Goal: Information Seeking & Learning: Check status

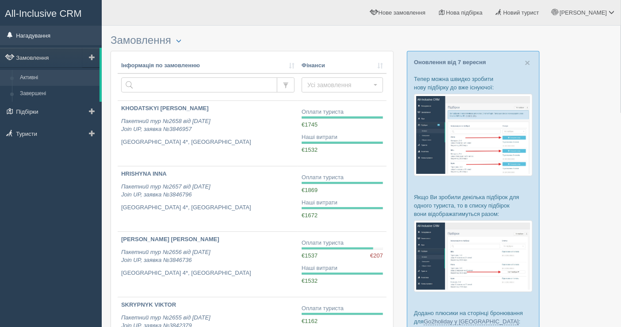
click at [40, 34] on link "Нагадування" at bounding box center [51, 35] width 102 height 19
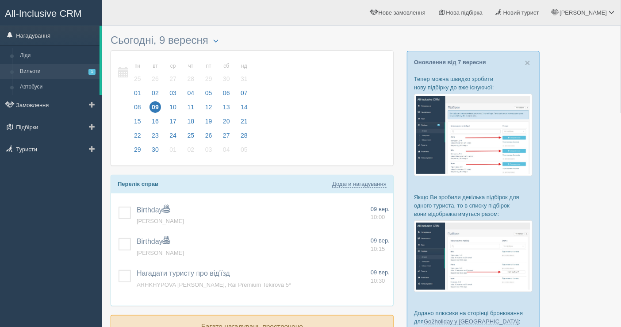
click at [54, 69] on link "Вильоти 1" at bounding box center [58, 72] width 84 height 16
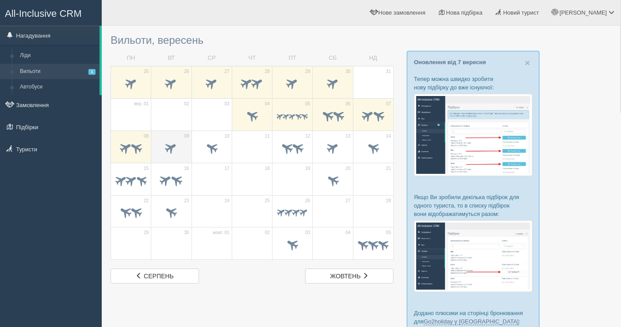
click at [167, 146] on span at bounding box center [171, 147] width 15 height 15
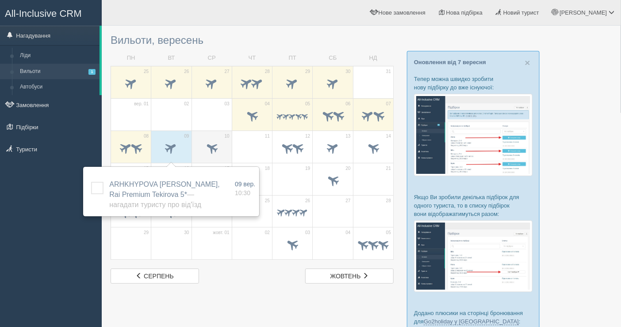
click at [216, 145] on span at bounding box center [211, 147] width 15 height 15
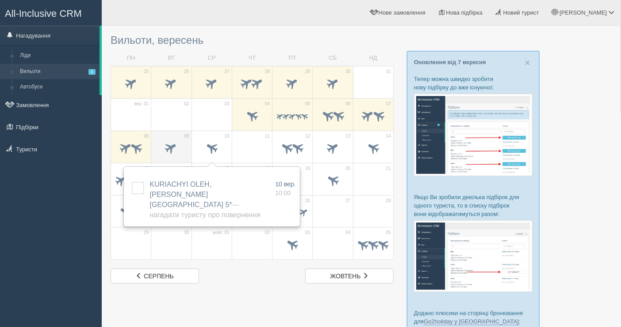
click at [191, 151] on td "09" at bounding box center [171, 146] width 40 height 32
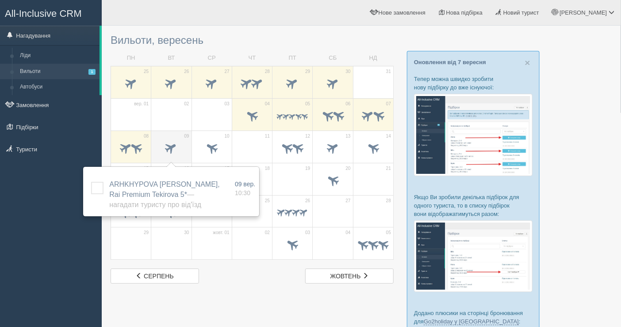
click at [178, 150] on span at bounding box center [171, 149] width 31 height 15
click at [395, 187] on div at bounding box center [362, 239] width 502 height 418
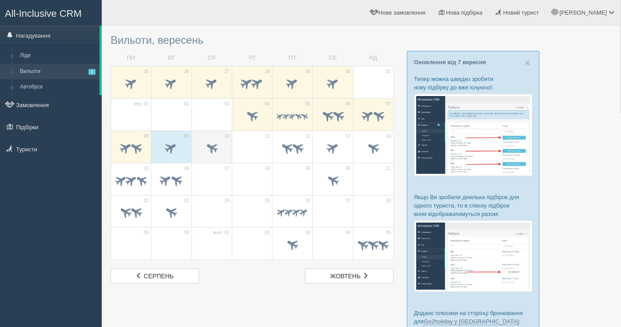
click at [215, 148] on span at bounding box center [211, 147] width 15 height 15
click at [172, 143] on span at bounding box center [171, 147] width 15 height 15
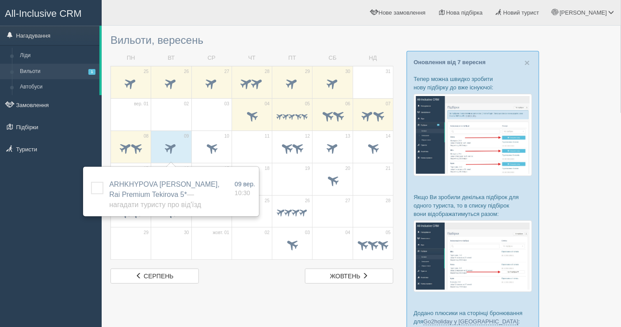
click at [289, 164] on td "19" at bounding box center [292, 179] width 40 height 32
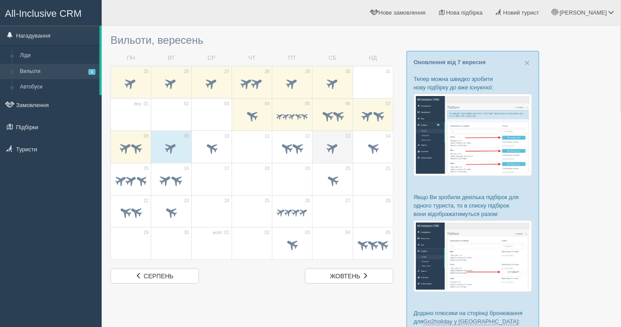
click at [335, 149] on span at bounding box center [332, 147] width 15 height 15
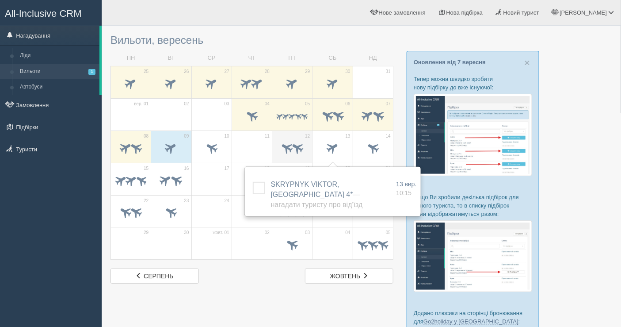
click at [284, 149] on span at bounding box center [287, 147] width 15 height 15
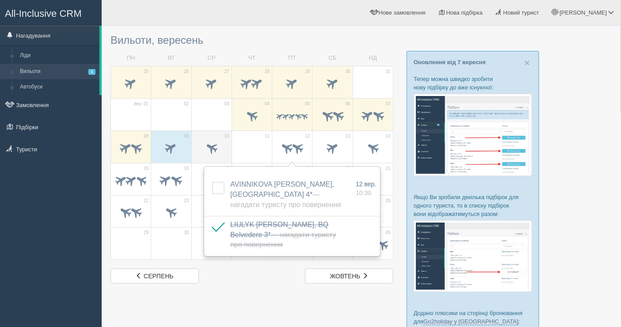
click at [205, 137] on td "10" at bounding box center [211, 146] width 40 height 32
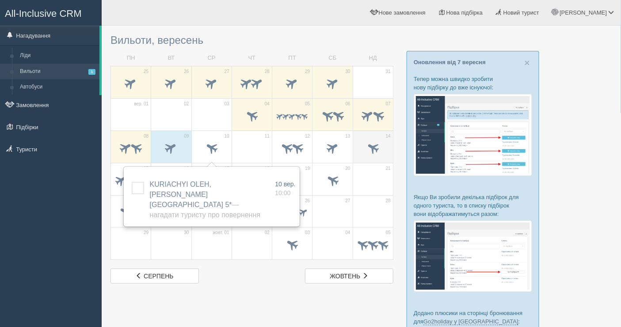
click at [384, 153] on span at bounding box center [373, 149] width 31 height 15
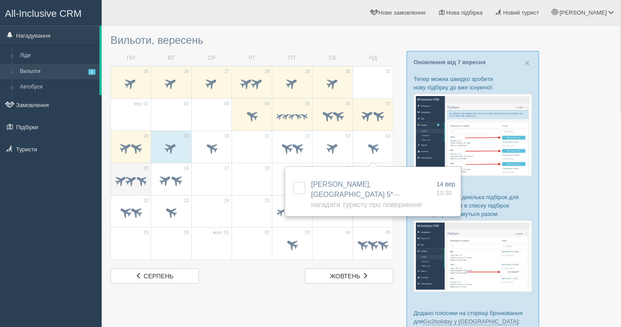
click at [135, 170] on td "15" at bounding box center [131, 179] width 40 height 32
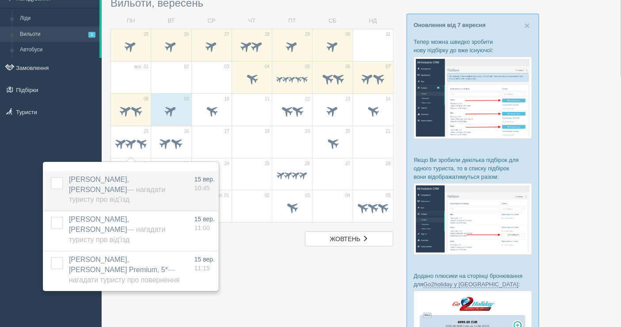
scroll to position [49, 0]
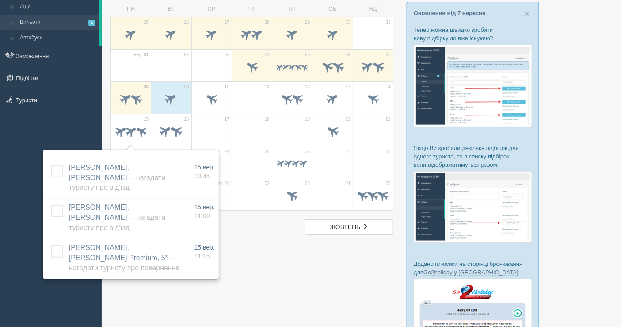
click at [18, 222] on div "All-Inclusive CRM Нагадування Ліди Вильоти 1 Автобуси" at bounding box center [51, 114] width 102 height 327
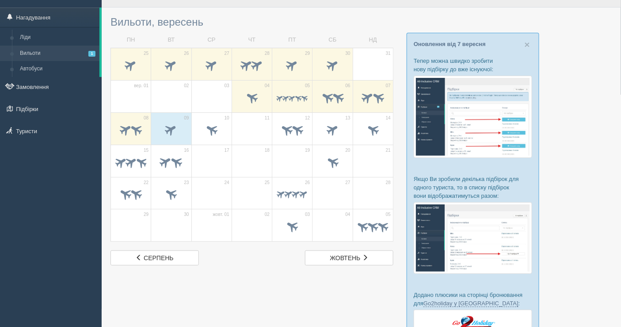
scroll to position [0, 0]
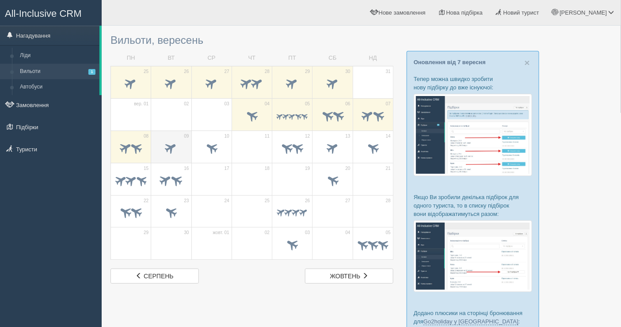
click at [168, 156] on div at bounding box center [171, 149] width 31 height 19
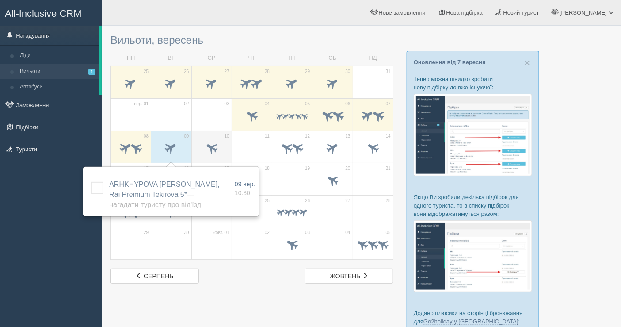
click at [208, 153] on span at bounding box center [211, 149] width 31 height 15
